Goal: Task Accomplishment & Management: Complete application form

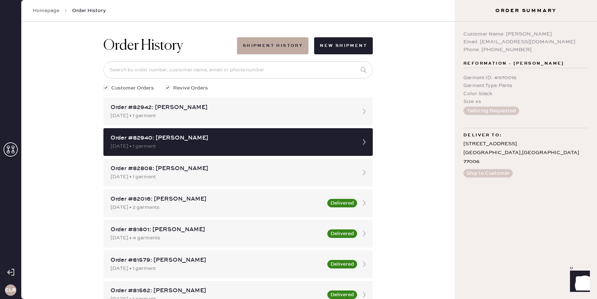
click at [14, 150] on icon at bounding box center [11, 150] width 14 height 14
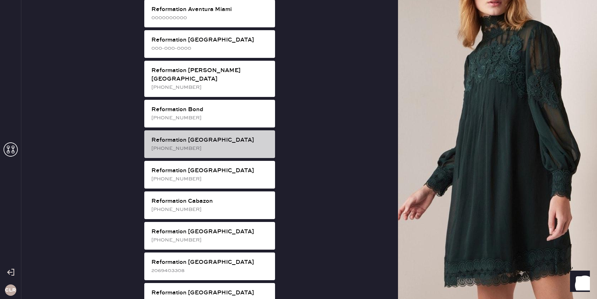
scroll to position [110, 0]
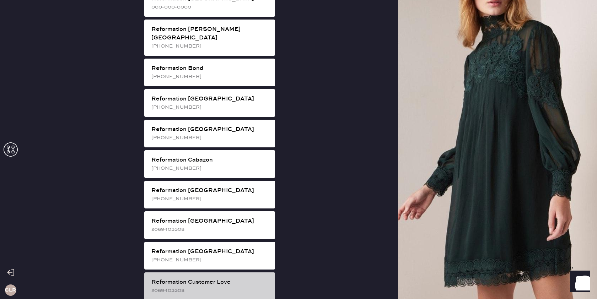
click at [225, 278] on div "Reformation Customer Love" at bounding box center [210, 282] width 118 height 9
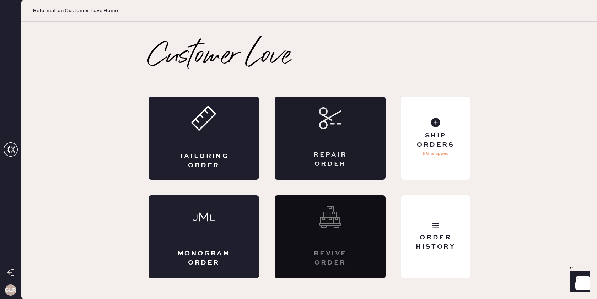
click at [343, 164] on div "Repair Order" at bounding box center [330, 160] width 54 height 18
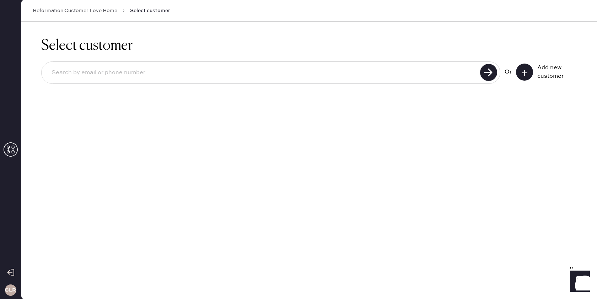
click at [207, 74] on input at bounding box center [262, 73] width 432 height 16
paste input "[EMAIL_ADDRESS][DOMAIN_NAME]"
type input "[EMAIL_ADDRESS][DOMAIN_NAME]"
click at [482, 74] on use at bounding box center [488, 72] width 17 height 17
click at [526, 72] on use at bounding box center [525, 73] width 6 height 6
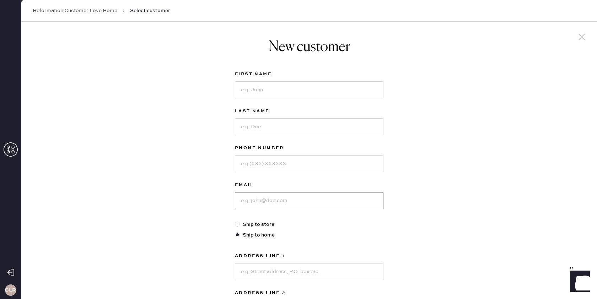
click at [277, 199] on input at bounding box center [309, 200] width 149 height 17
paste input "[EMAIL_ADDRESS][DOMAIN_NAME]"
type input "[EMAIL_ADDRESS][DOMAIN_NAME]"
click at [257, 96] on input at bounding box center [309, 89] width 149 height 17
paste input "Yining"
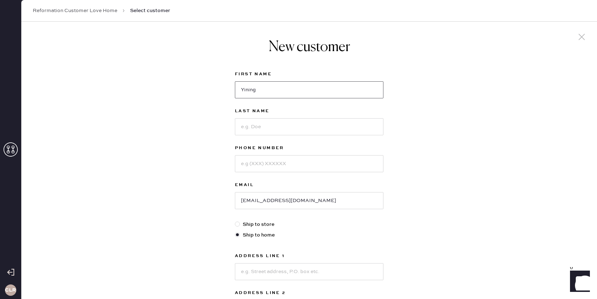
type input "Yining"
click at [265, 130] on input at bounding box center [309, 126] width 149 height 17
paste input "[PERSON_NAME]"
type input "[PERSON_NAME]"
click at [286, 164] on input at bounding box center [309, 163] width 149 height 17
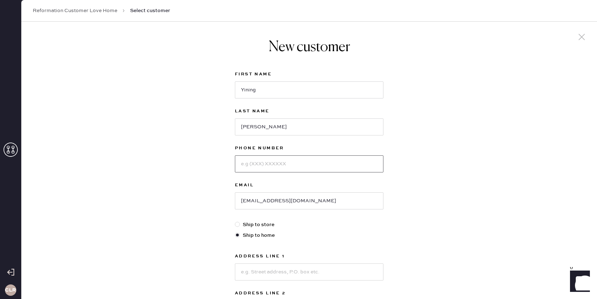
paste input "[PHONE_NUMBER]"
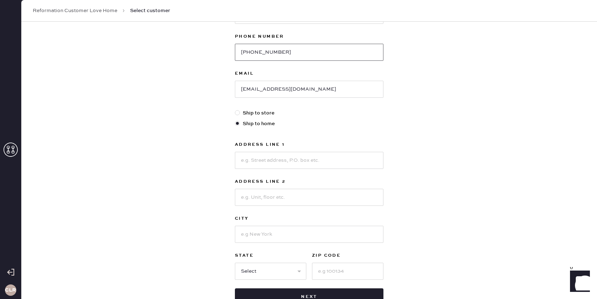
scroll to position [125, 0]
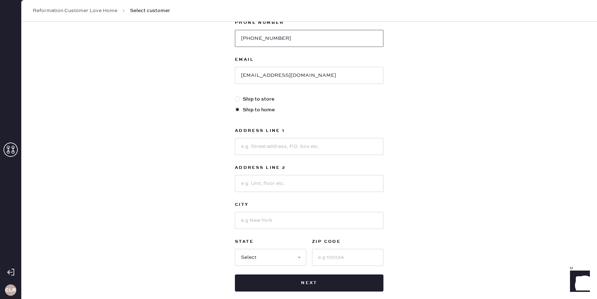
type input "[PHONE_NUMBER]"
click at [302, 149] on input at bounding box center [309, 146] width 149 height 17
paste input "[STREET_ADDRESS]"
type input "[STREET_ADDRESS]"
click at [266, 218] on input at bounding box center [309, 220] width 149 height 17
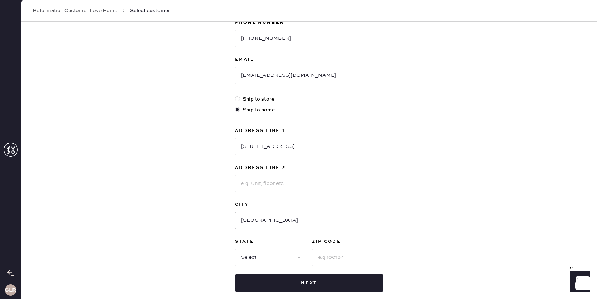
type input "[GEOGRAPHIC_DATA]"
click at [253, 260] on select "Select AK AL AR AZ CA CO CT [GEOGRAPHIC_DATA] DE FL [GEOGRAPHIC_DATA] HI [GEOGR…" at bounding box center [270, 257] width 71 height 17
select select "CA"
click at [235, 249] on select "Select AK AL AR AZ CA CO CT [GEOGRAPHIC_DATA] DE FL [GEOGRAPHIC_DATA] HI [GEOGR…" at bounding box center [270, 257] width 71 height 17
click at [341, 258] on input at bounding box center [347, 257] width 71 height 17
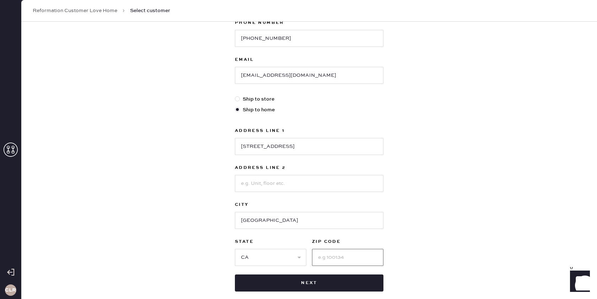
paste input "92630"
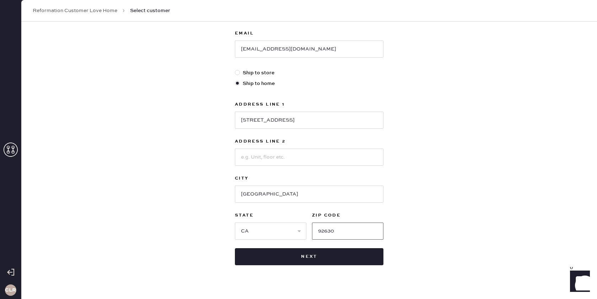
scroll to position [155, 0]
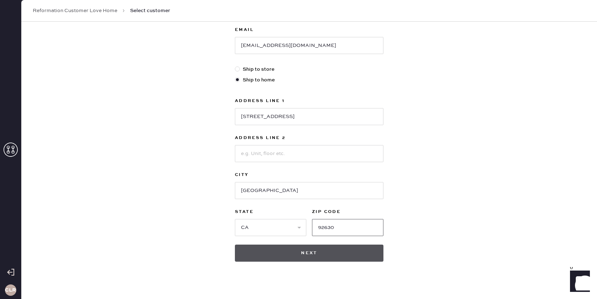
type input "92630"
click at [325, 255] on button "Next" at bounding box center [309, 253] width 149 height 17
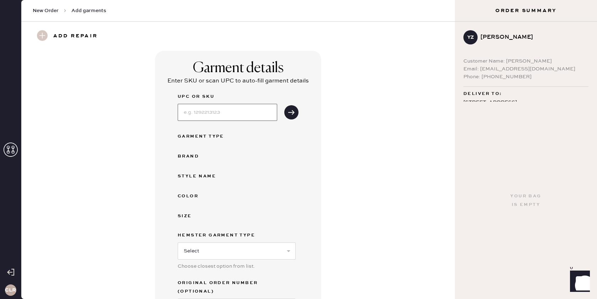
click at [234, 113] on input at bounding box center [228, 112] width 100 height 17
paste input "1317604ELE002"
type input "1317604ELE002"
click at [293, 113] on use "submit" at bounding box center [291, 112] width 6 height 5
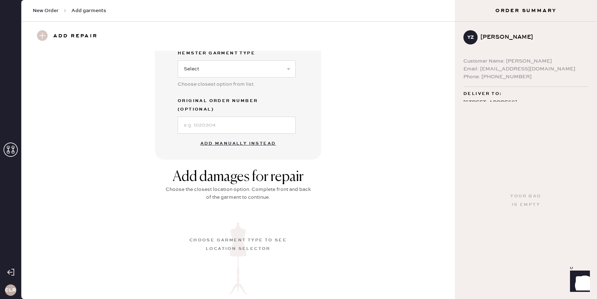
scroll to position [260, 0]
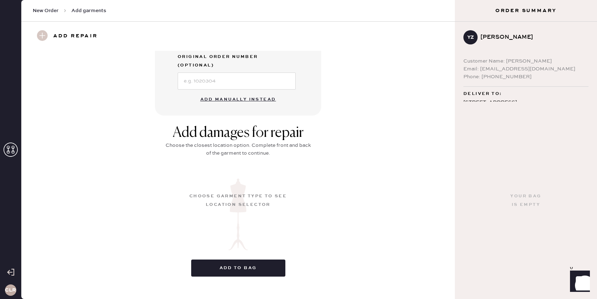
click at [232, 94] on button "Add manually instead" at bounding box center [238, 99] width 84 height 14
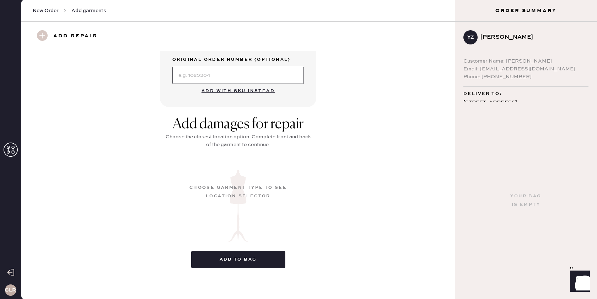
click at [243, 77] on input at bounding box center [238, 75] width 132 height 17
paste input "S30010678"
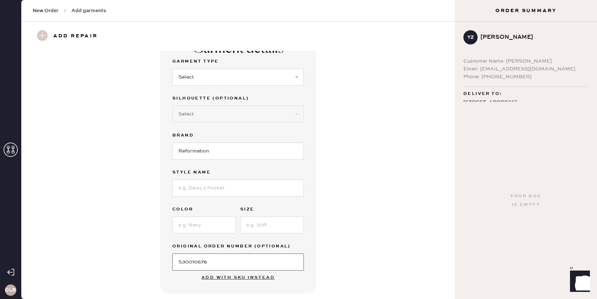
scroll to position [0, 0]
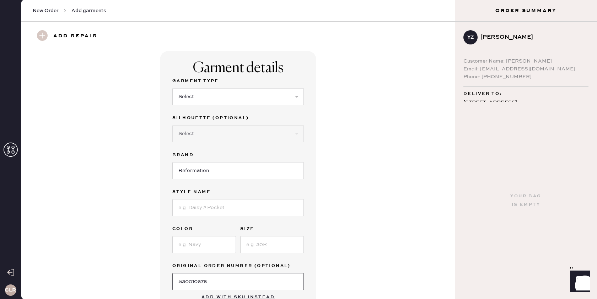
type input "S30010678"
click at [233, 91] on select "Select Basic Skirt Jeans Leggings Pants Shorts Basic Sleeved Dress Basic Sleeve…" at bounding box center [238, 96] width 132 height 17
select select "7"
click at [172, 88] on select "Select Basic Skirt Jeans Leggings Pants Shorts Basic Sleeved Dress Basic Sleeve…" at bounding box center [238, 96] width 132 height 17
click at [223, 138] on select "Select Maxi Dress Midi Dress Mini Dress Other" at bounding box center [238, 133] width 132 height 17
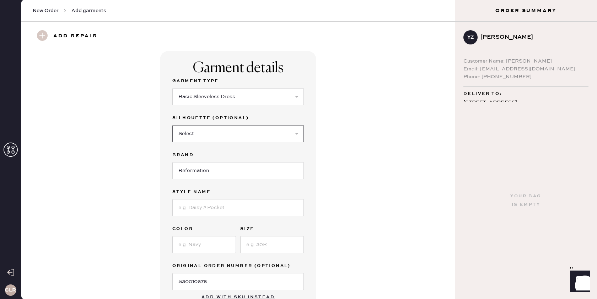
select select "33"
click at [172, 125] on select "Select Maxi Dress Midi Dress Mini Dress Other" at bounding box center [238, 133] width 132 height 17
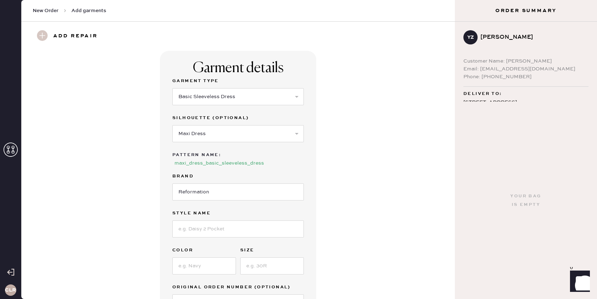
drag, startPoint x: 212, startPoint y: 173, endPoint x: 214, endPoint y: 177, distance: 4.8
click at [213, 173] on label "Brand" at bounding box center [238, 176] width 132 height 9
click at [219, 192] on input "Reformation" at bounding box center [238, 191] width 132 height 17
click at [223, 229] on input at bounding box center [238, 228] width 132 height 17
drag, startPoint x: 217, startPoint y: 226, endPoint x: 216, endPoint y: 230, distance: 4.6
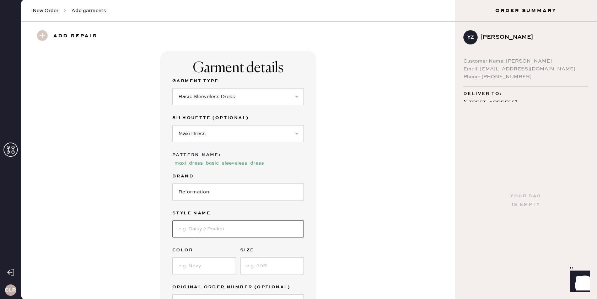
click at [217, 226] on input at bounding box center [238, 228] width 132 height 17
paste input "[PERSON_NAME] Dress"
type input "[PERSON_NAME] Dress"
click at [207, 265] on input at bounding box center [204, 265] width 64 height 17
type input "Selene"
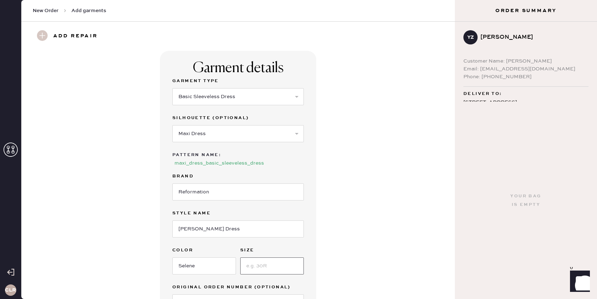
click at [261, 266] on input at bounding box center [272, 265] width 64 height 17
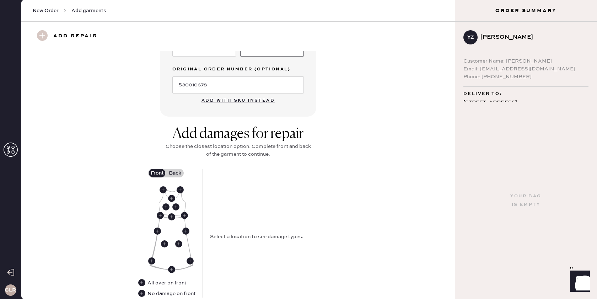
scroll to position [218, 0]
type input "2"
click at [159, 215] on use at bounding box center [160, 214] width 7 height 7
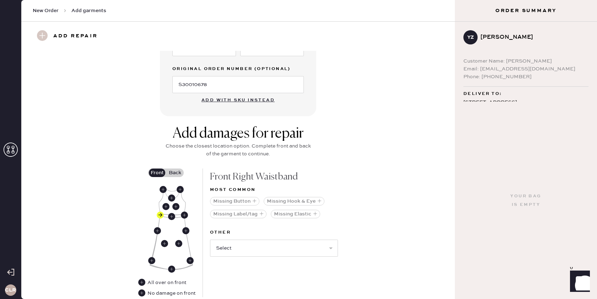
click at [227, 208] on div "Missing Button Missing Hook & Eye Missing Label/tag Missing Elastic" at bounding box center [274, 209] width 128 height 31
click at [245, 245] on select "Select Broken / Ripped Hem Broken Beads Broken Belt Loop Broken Button Broken C…" at bounding box center [274, 248] width 128 height 17
select select "1611"
click at [210, 240] on select "Select Broken / Ripped Hem Broken Beads Broken Belt Loop Broken Button Broken C…" at bounding box center [274, 248] width 128 height 17
select select
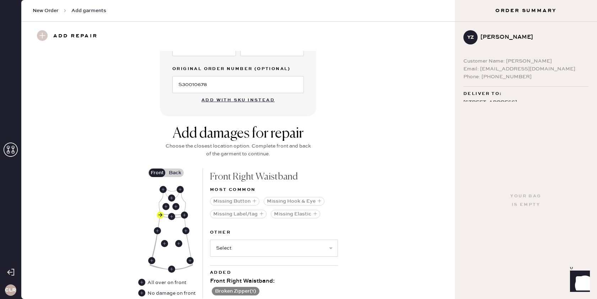
click at [176, 174] on label "Back" at bounding box center [175, 172] width 18 height 9
click at [175, 173] on input "Back" at bounding box center [175, 173] width 0 height 0
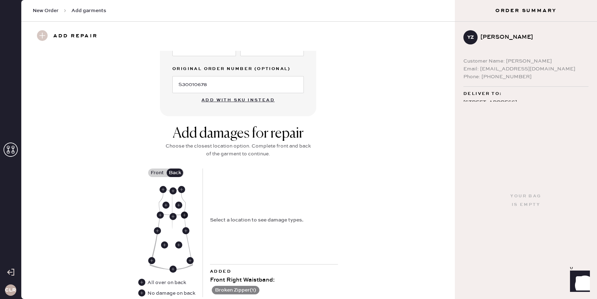
click at [184, 215] on use at bounding box center [184, 214] width 7 height 7
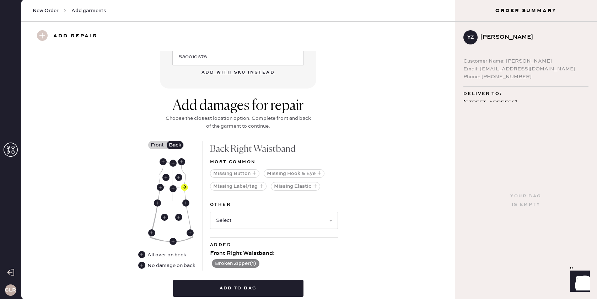
scroll to position [251, 0]
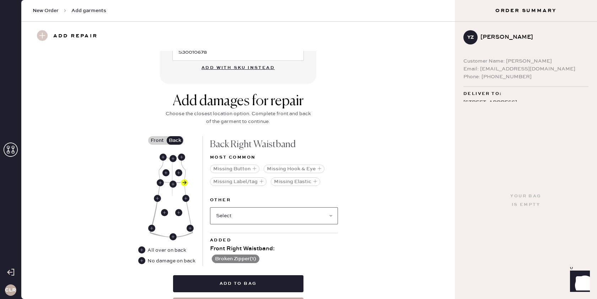
click at [239, 207] on select "Select Broken / Ripped Hem Broken Beads Broken Belt Loop Broken Button Broken C…" at bounding box center [274, 215] width 128 height 17
select select "1611"
click at [210, 207] on select "Select Broken / Ripped Hem Broken Beads Broken Belt Loop Broken Button Broken C…" at bounding box center [274, 215] width 128 height 17
select select
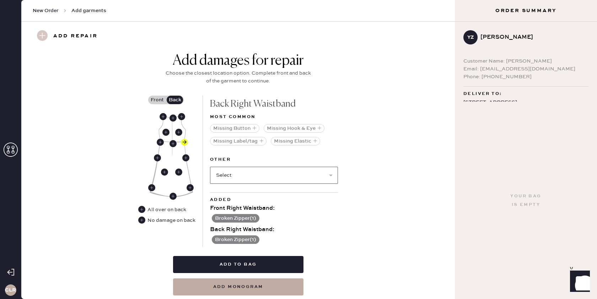
scroll to position [305, 0]
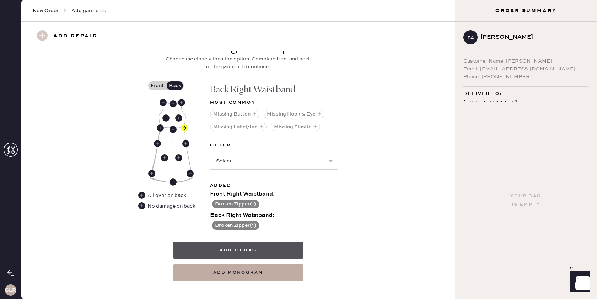
click at [226, 246] on button "Add to bag" at bounding box center [238, 250] width 130 height 17
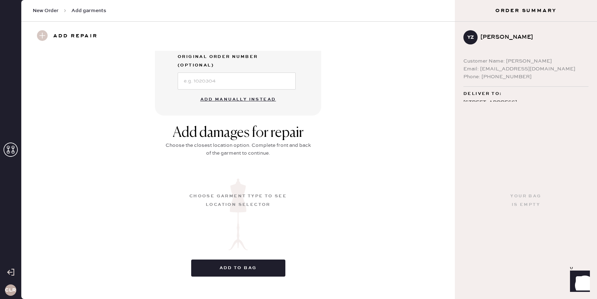
scroll to position [51, 0]
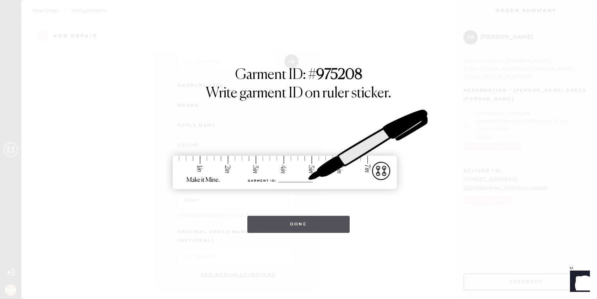
click at [300, 220] on button "Done" at bounding box center [298, 224] width 103 height 17
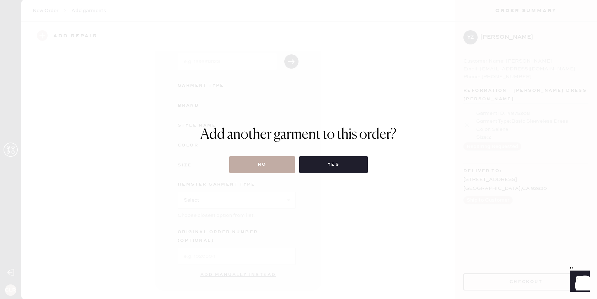
click at [263, 166] on button "No" at bounding box center [262, 164] width 66 height 17
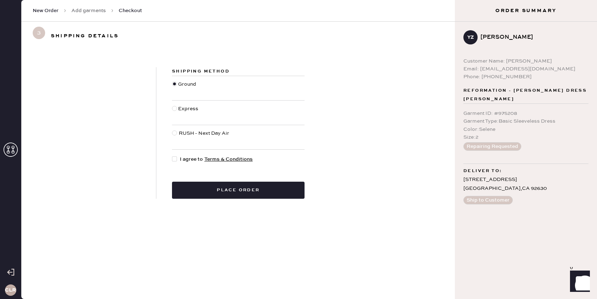
drag, startPoint x: 174, startPoint y: 159, endPoint x: 189, endPoint y: 173, distance: 20.4
click at [175, 159] on div at bounding box center [174, 158] width 5 height 5
click at [172, 156] on input "I agree to Terms & Conditions" at bounding box center [172, 155] width 0 height 0
checkbox input "true"
click at [209, 192] on button "Place order" at bounding box center [238, 190] width 133 height 17
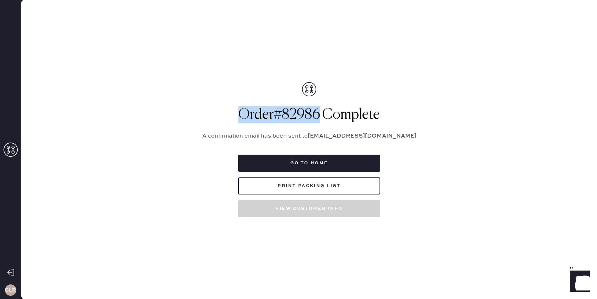
drag, startPoint x: 316, startPoint y: 117, endPoint x: 248, endPoint y: 117, distance: 68.6
click at [242, 118] on h1 "Order # 82986 Complete" at bounding box center [309, 114] width 231 height 17
copy h1 "rder # 82986"
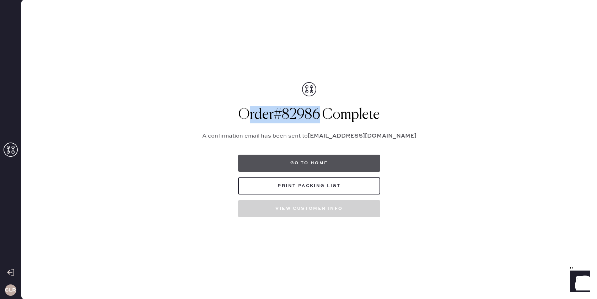
click at [287, 162] on button "Go to home" at bounding box center [309, 163] width 142 height 17
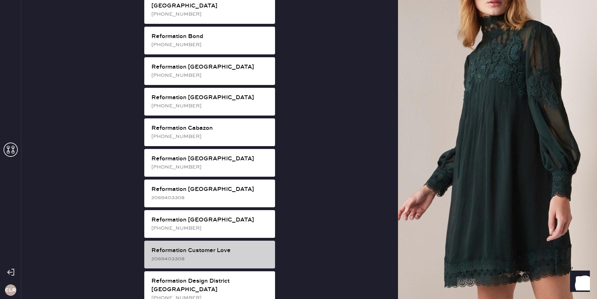
scroll to position [143, 0]
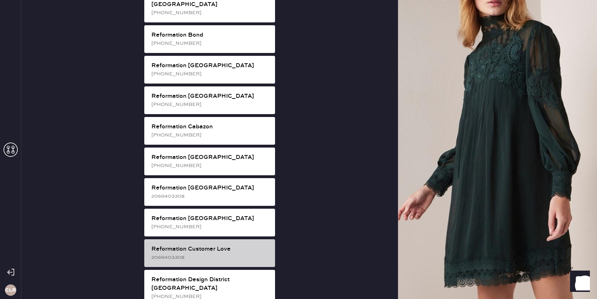
click at [223, 253] on div "2069403308" at bounding box center [210, 257] width 118 height 8
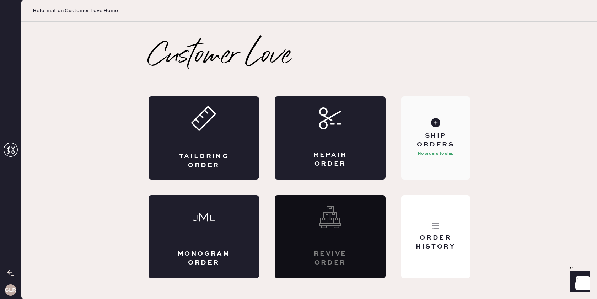
click at [438, 166] on div "Ship Orders No orders to ship" at bounding box center [435, 137] width 69 height 83
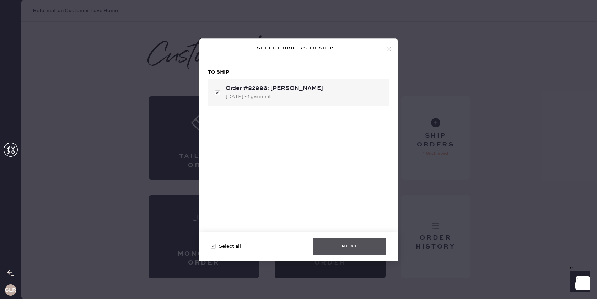
click at [355, 242] on button "Next" at bounding box center [349, 246] width 73 height 17
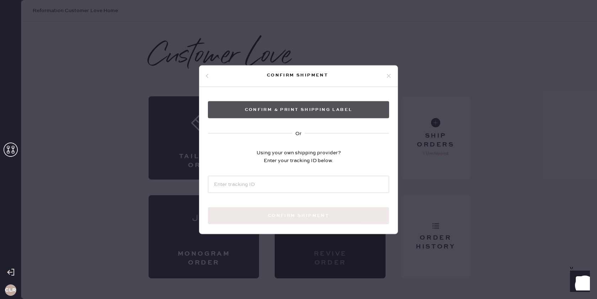
click at [286, 112] on button "Confirm & Print shipping label" at bounding box center [298, 109] width 181 height 17
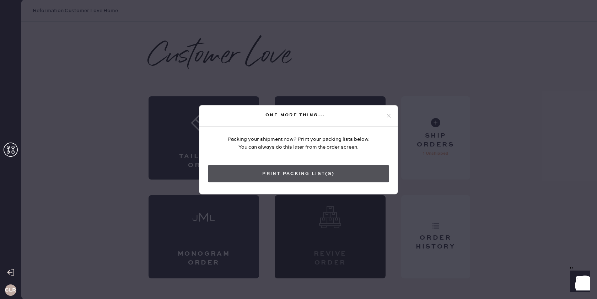
click at [283, 172] on button "Print Packing List(s)" at bounding box center [298, 173] width 181 height 17
